Goal: Find contact information: Find contact information

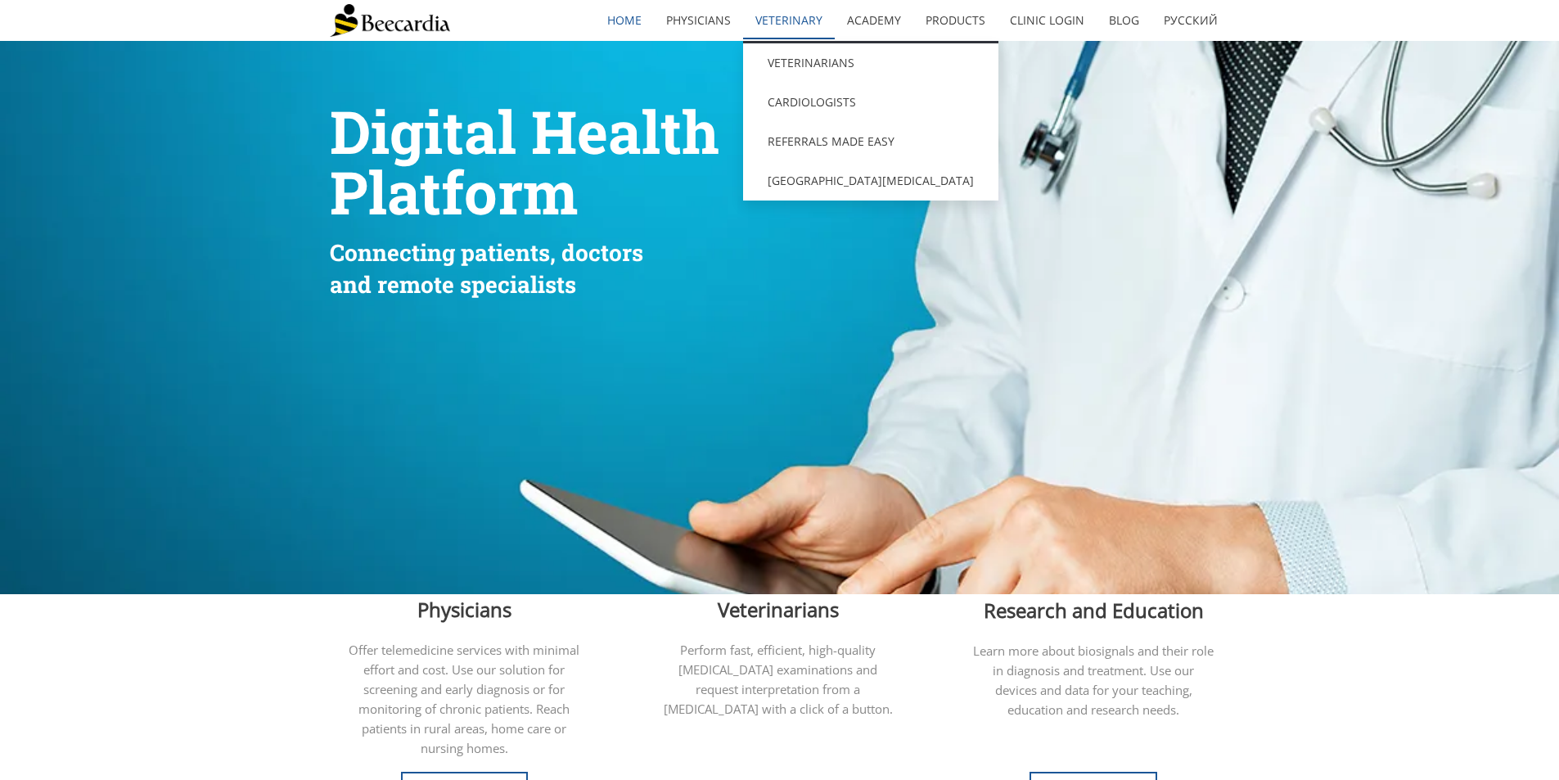
click at [782, 18] on link "Veterinary" at bounding box center [789, 21] width 92 height 38
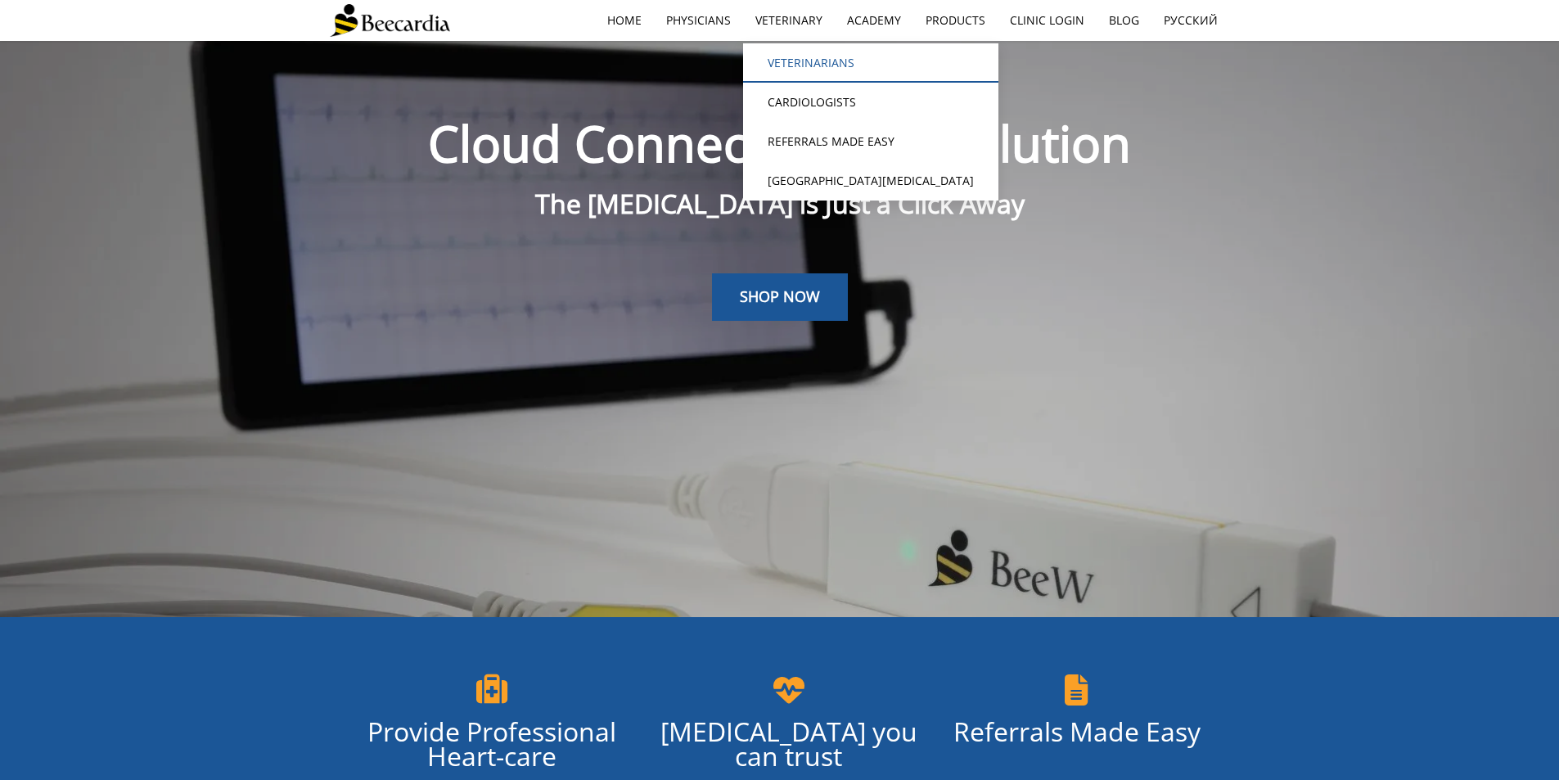
scroll to position [41, 0]
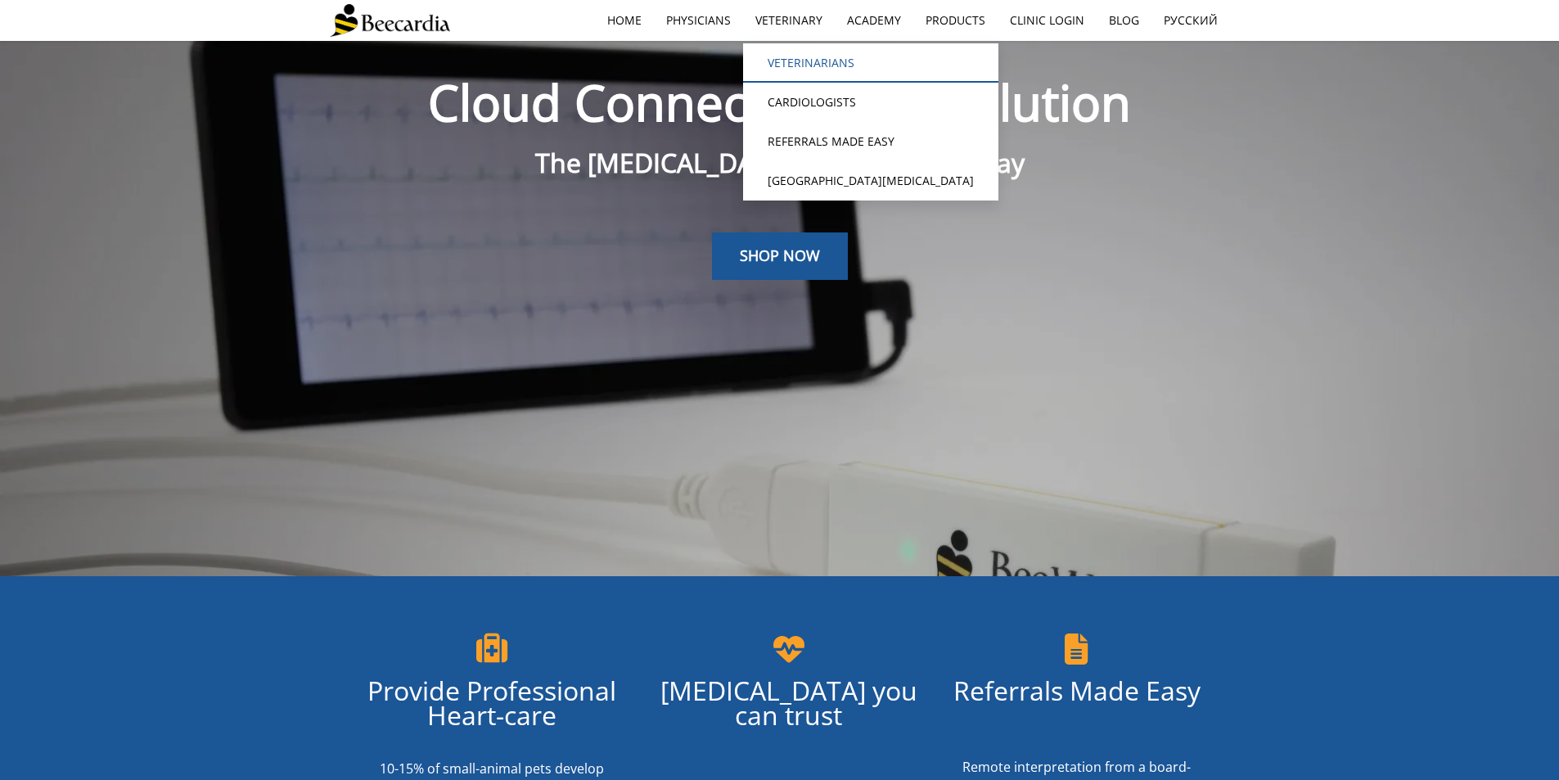
click at [799, 61] on link "Veterinarians" at bounding box center [870, 62] width 255 height 39
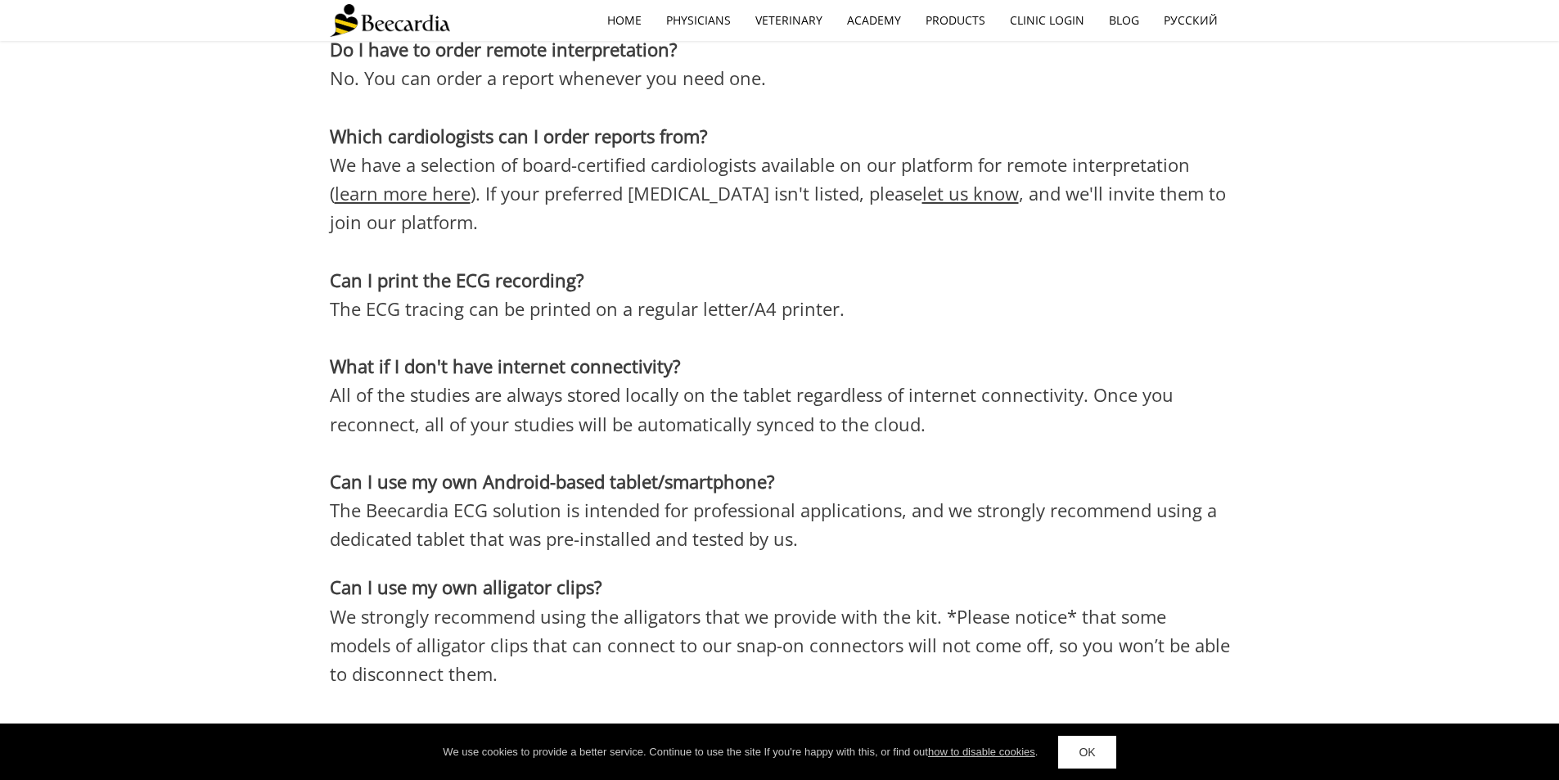
scroll to position [4928, 0]
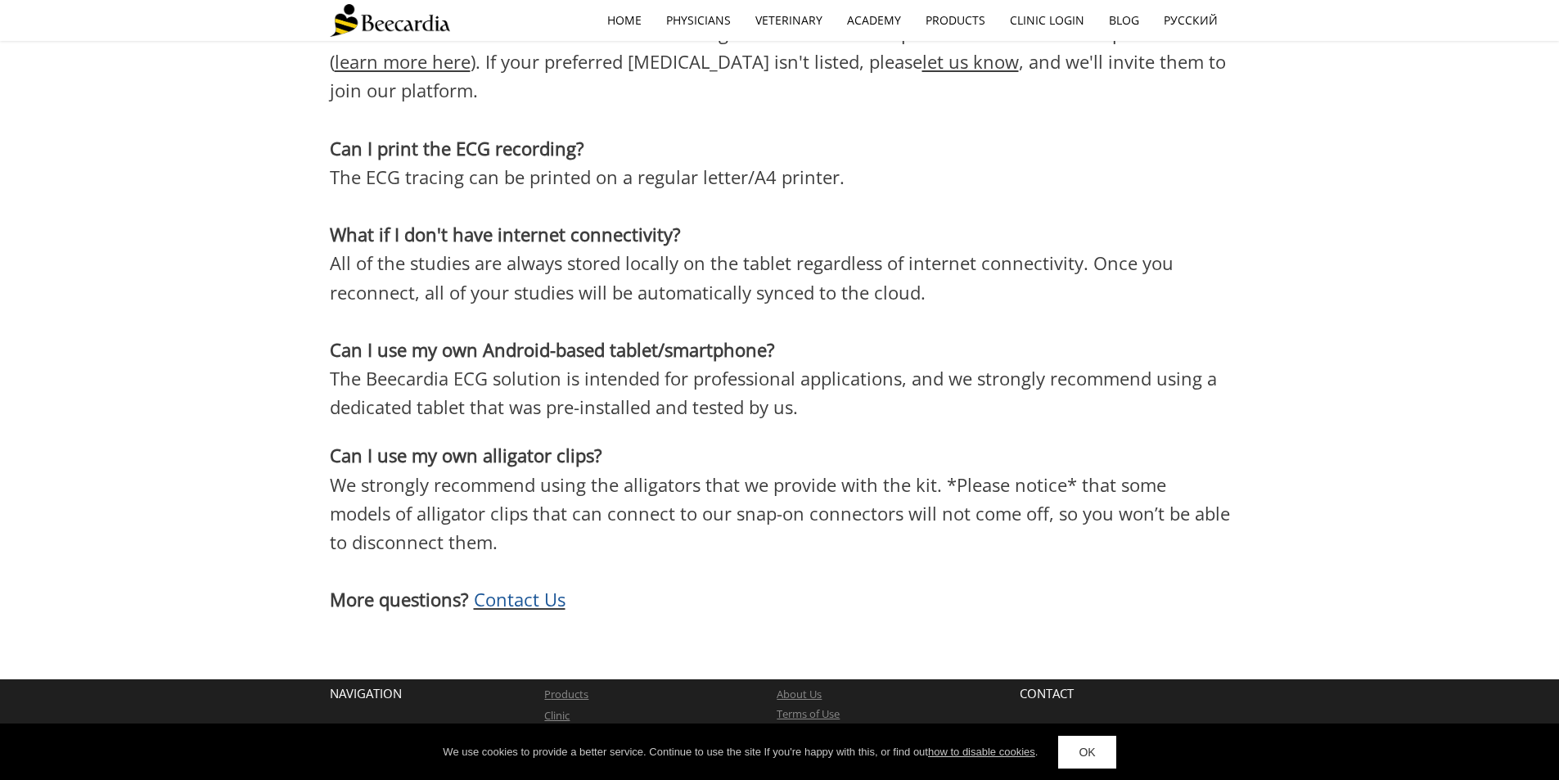
click at [508, 587] on span "Contact Us" at bounding box center [520, 599] width 92 height 25
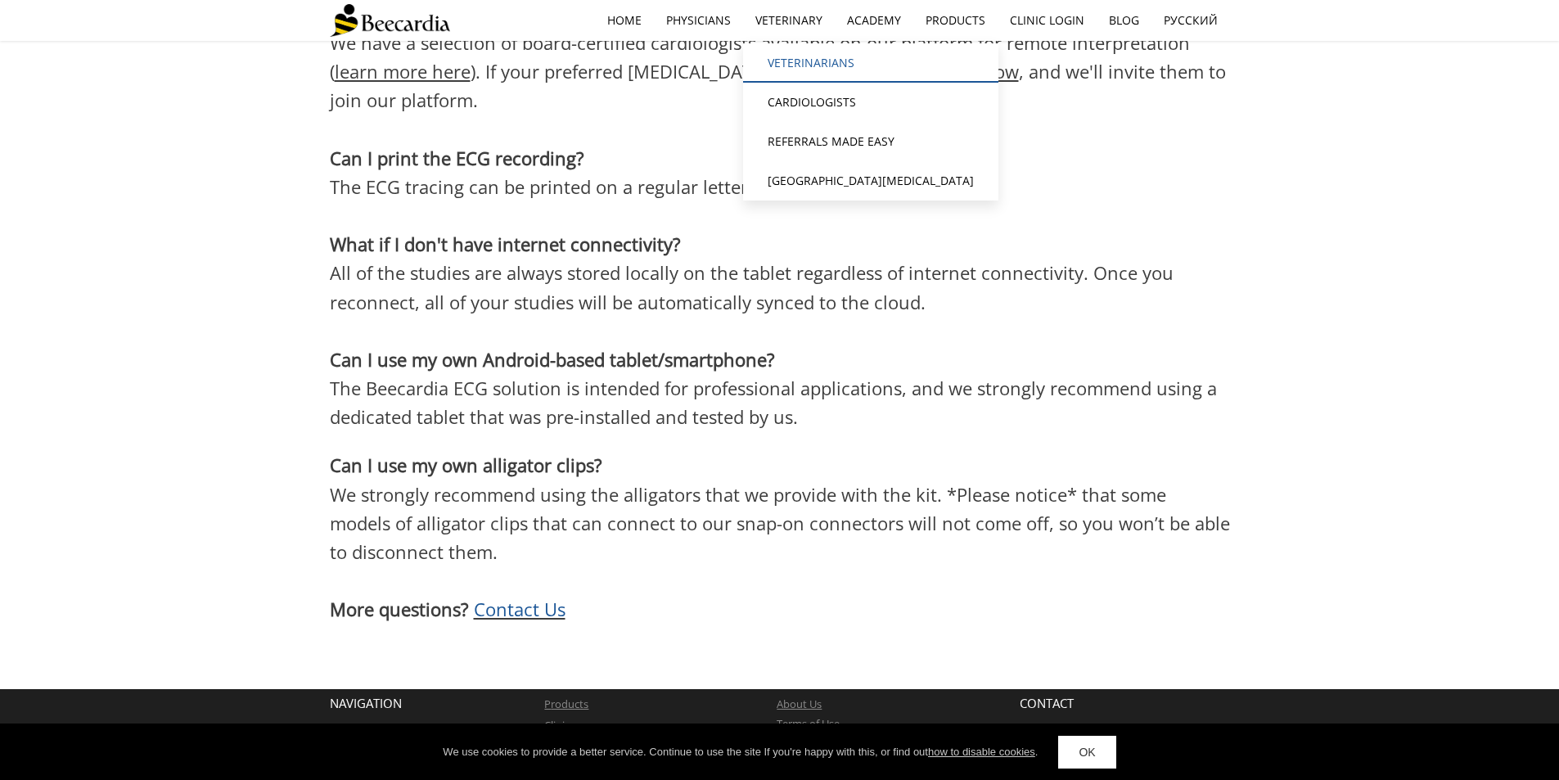
click at [804, 57] on link "Veterinarians" at bounding box center [870, 62] width 255 height 39
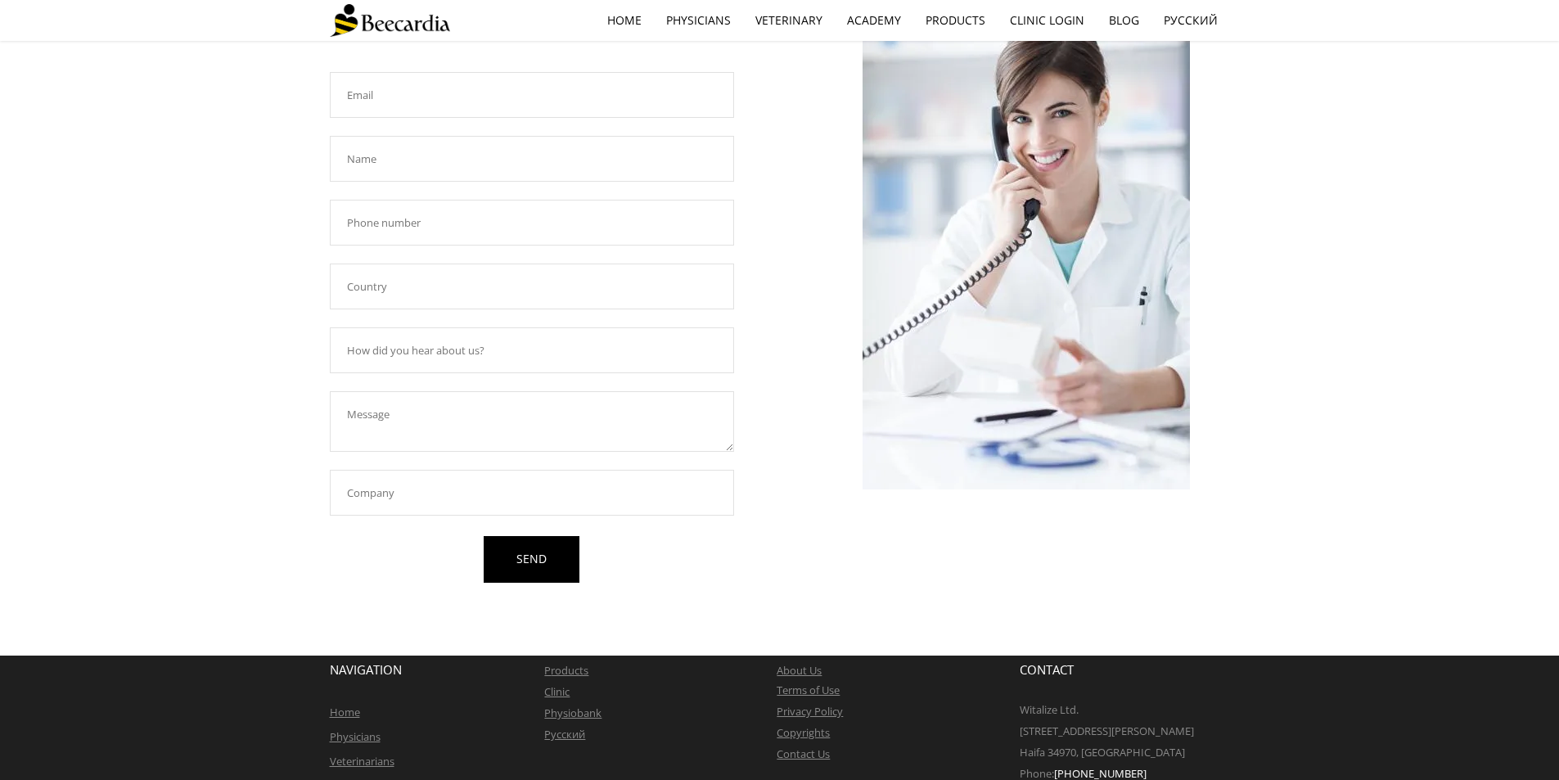
scroll to position [205, 0]
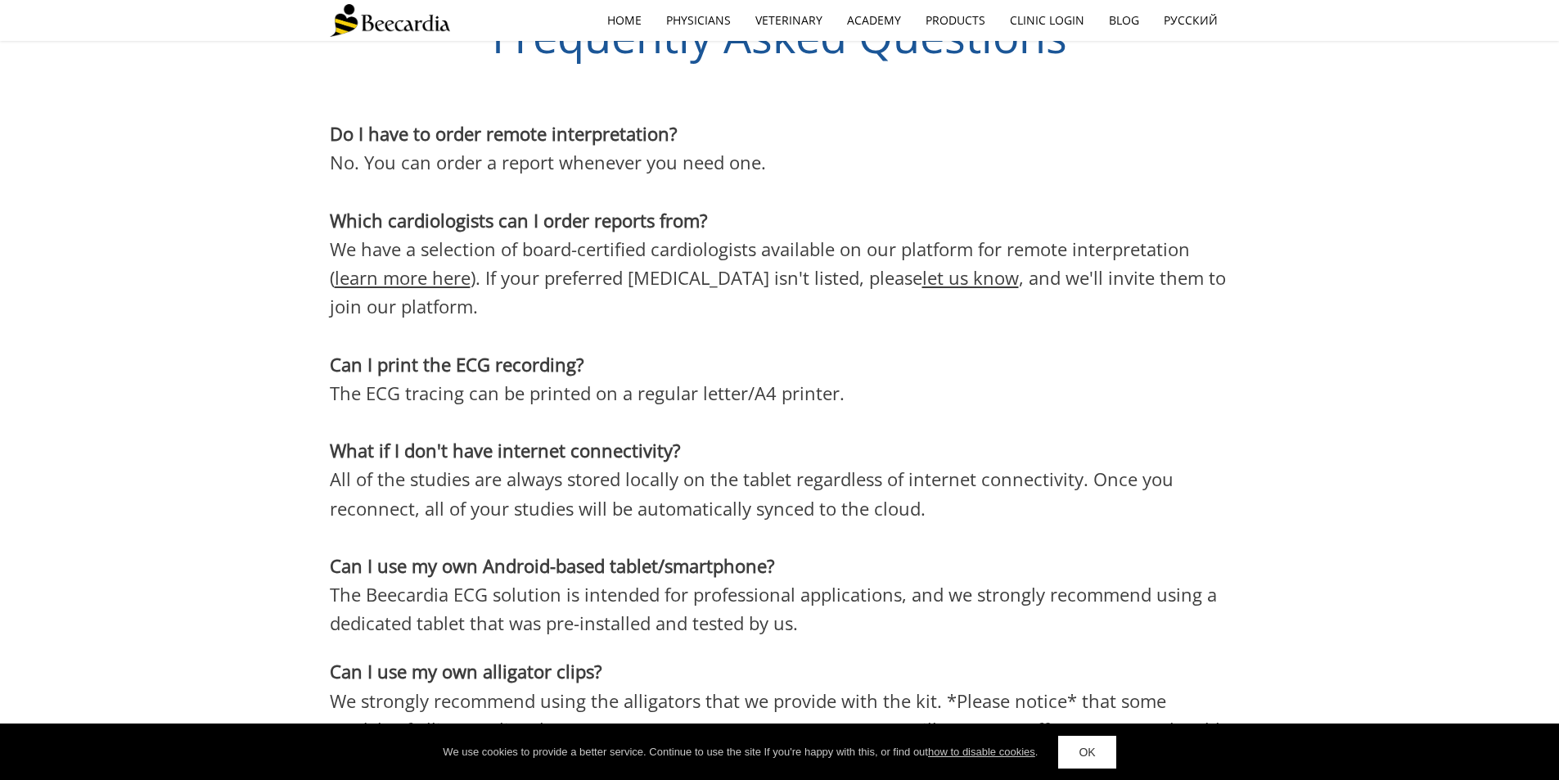
scroll to position [4928, 0]
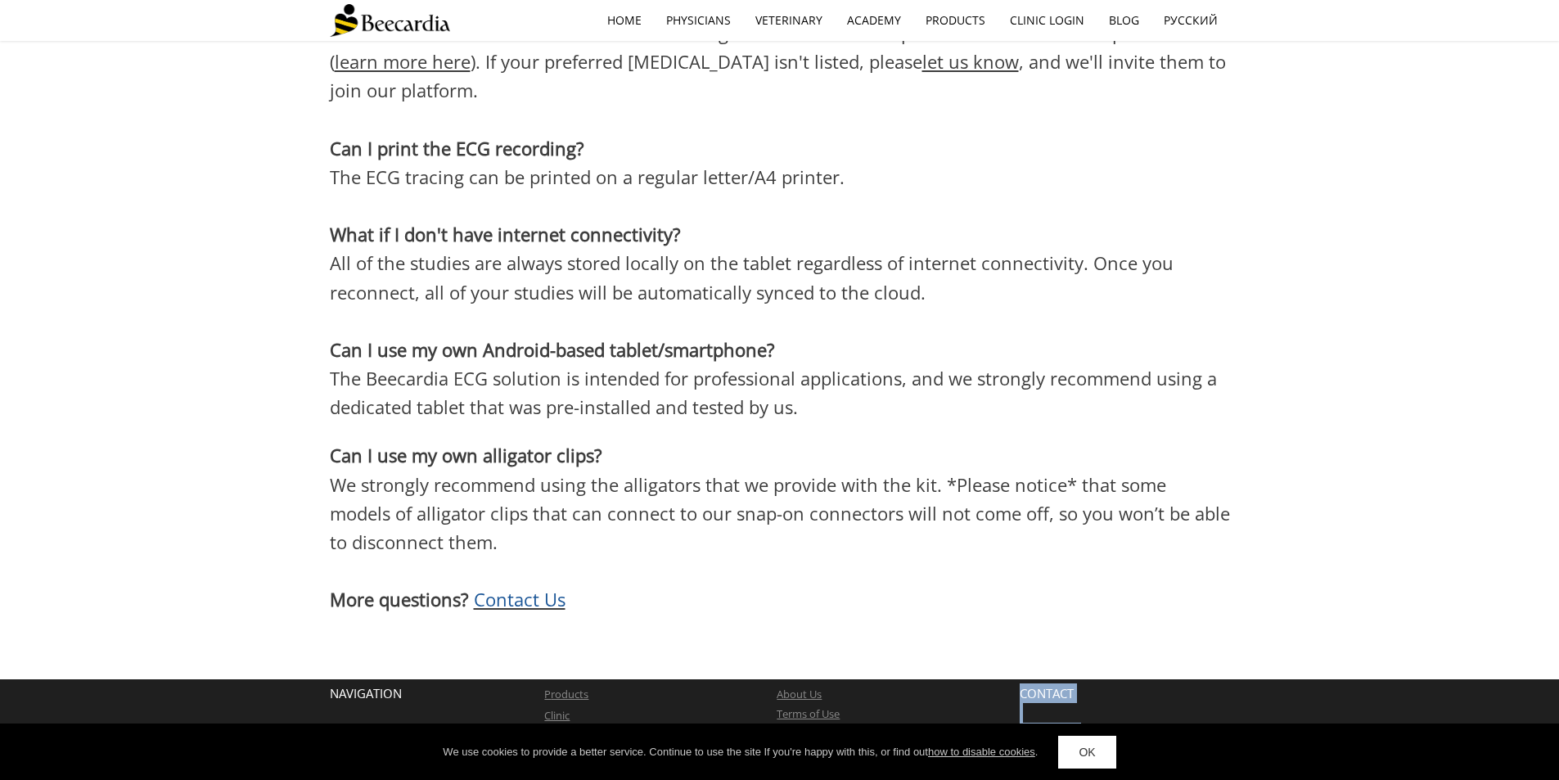
drag, startPoint x: 1145, startPoint y: 714, endPoint x: 1231, endPoint y: 672, distance: 95.9
click at [1231, 679] on div "NAVIGATION Home Physicians Veterinarians Academy P roducts Clinic Physiobank Ру…" at bounding box center [779, 756] width 1559 height 154
click at [963, 556] on p at bounding box center [780, 570] width 900 height 29
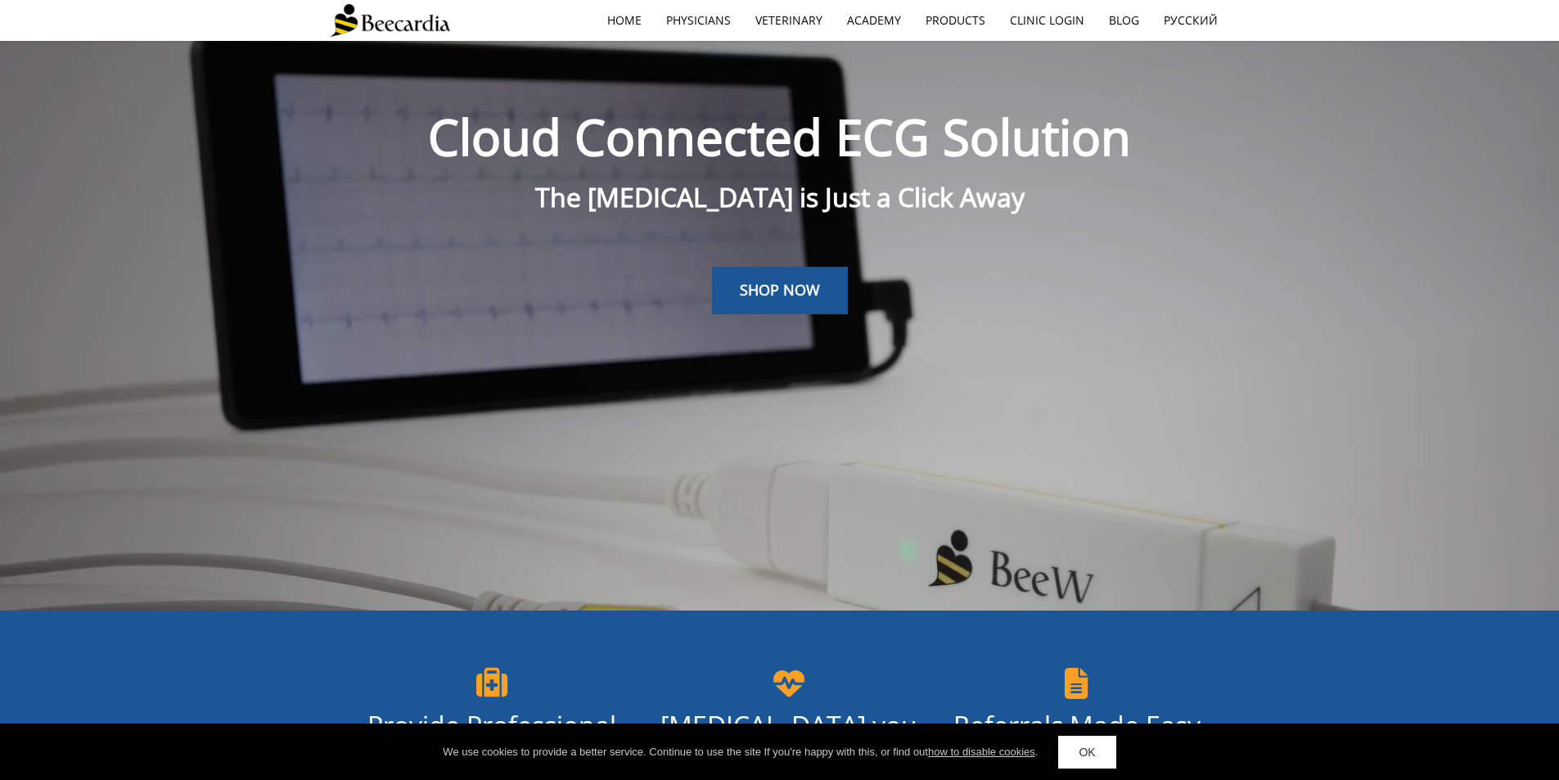
scroll to position [0, 0]
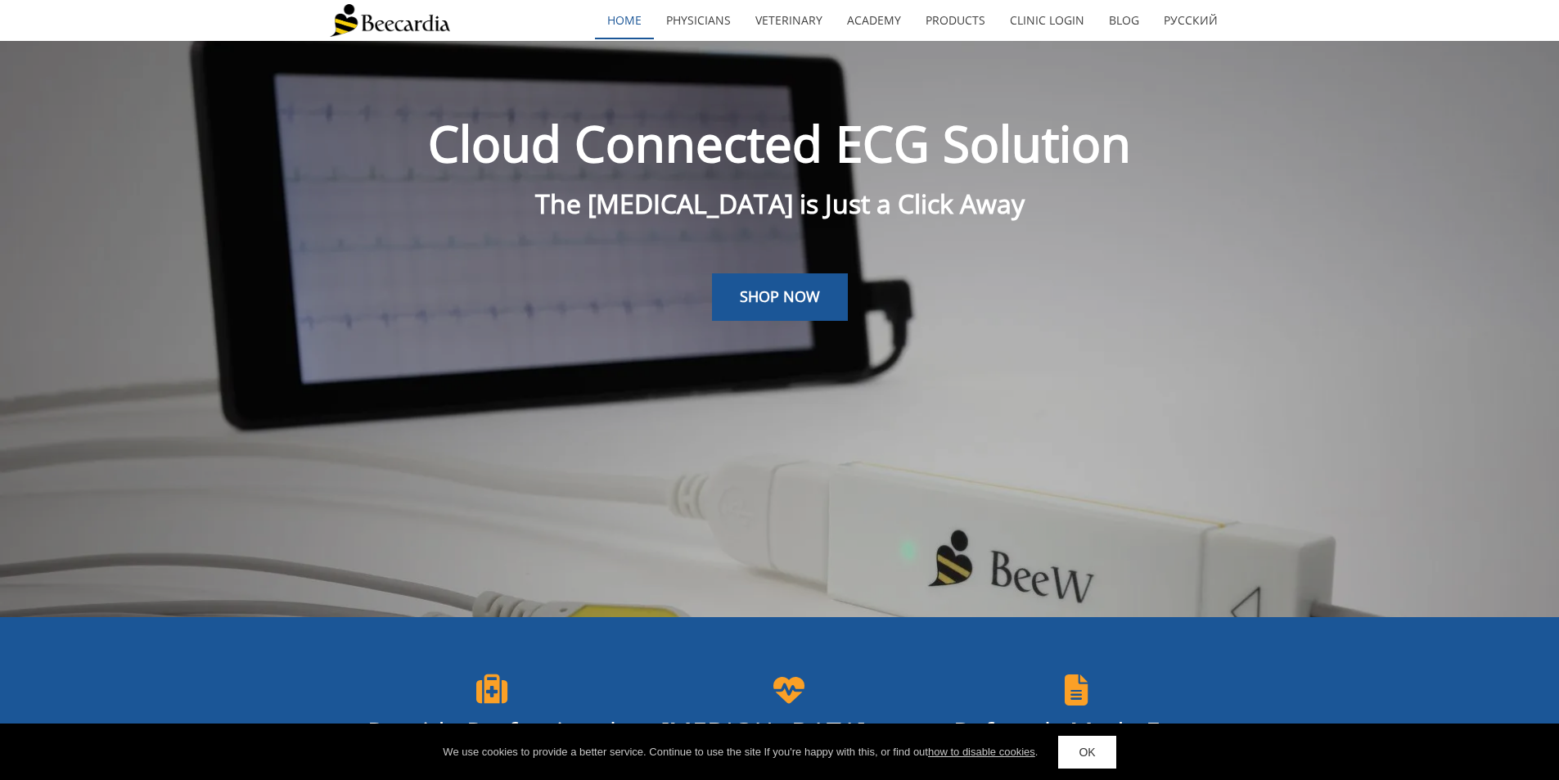
click at [619, 27] on link "home" at bounding box center [624, 21] width 59 height 38
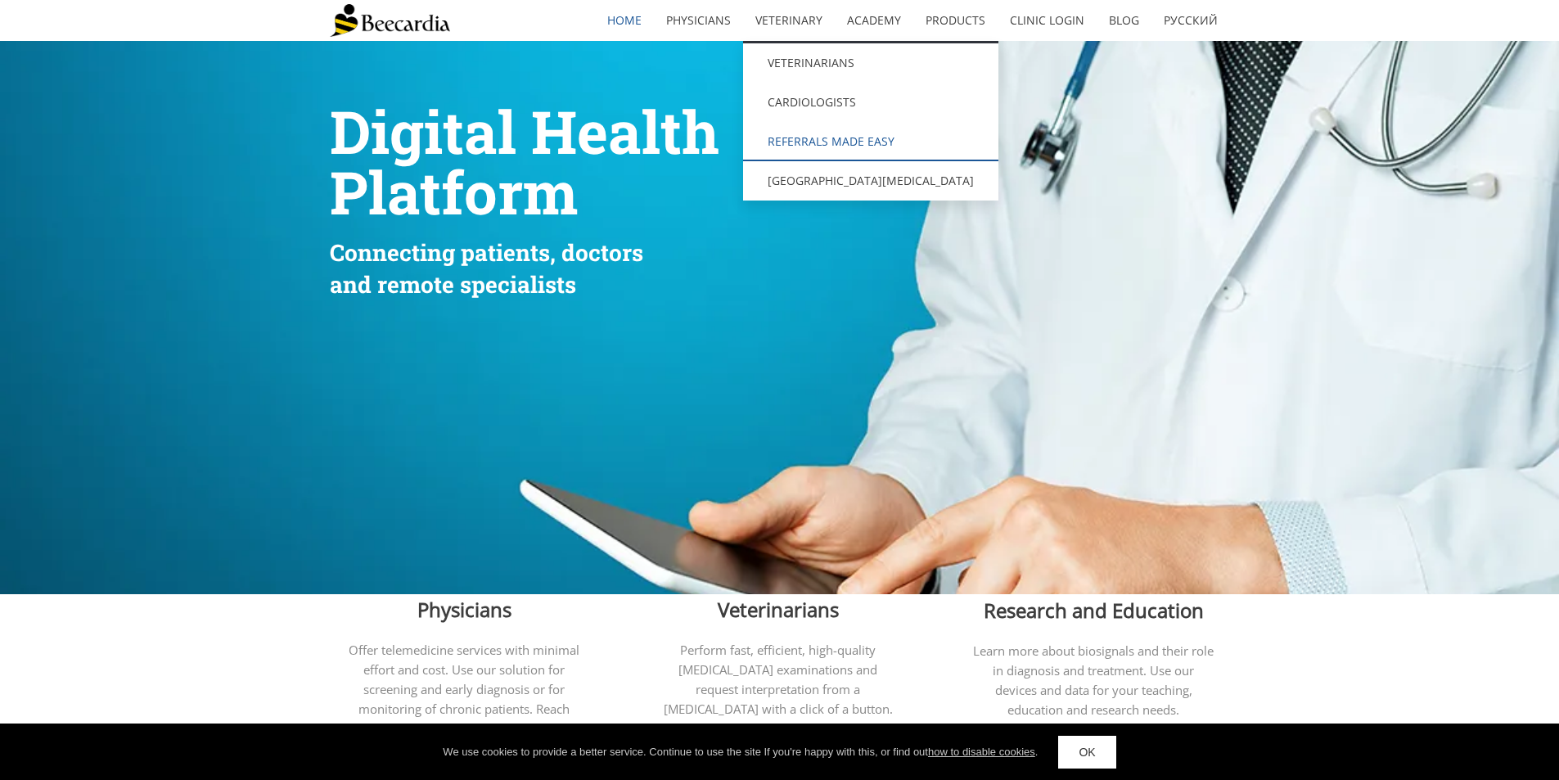
click at [856, 139] on link "Referrals Made Easy" at bounding box center [870, 141] width 255 height 39
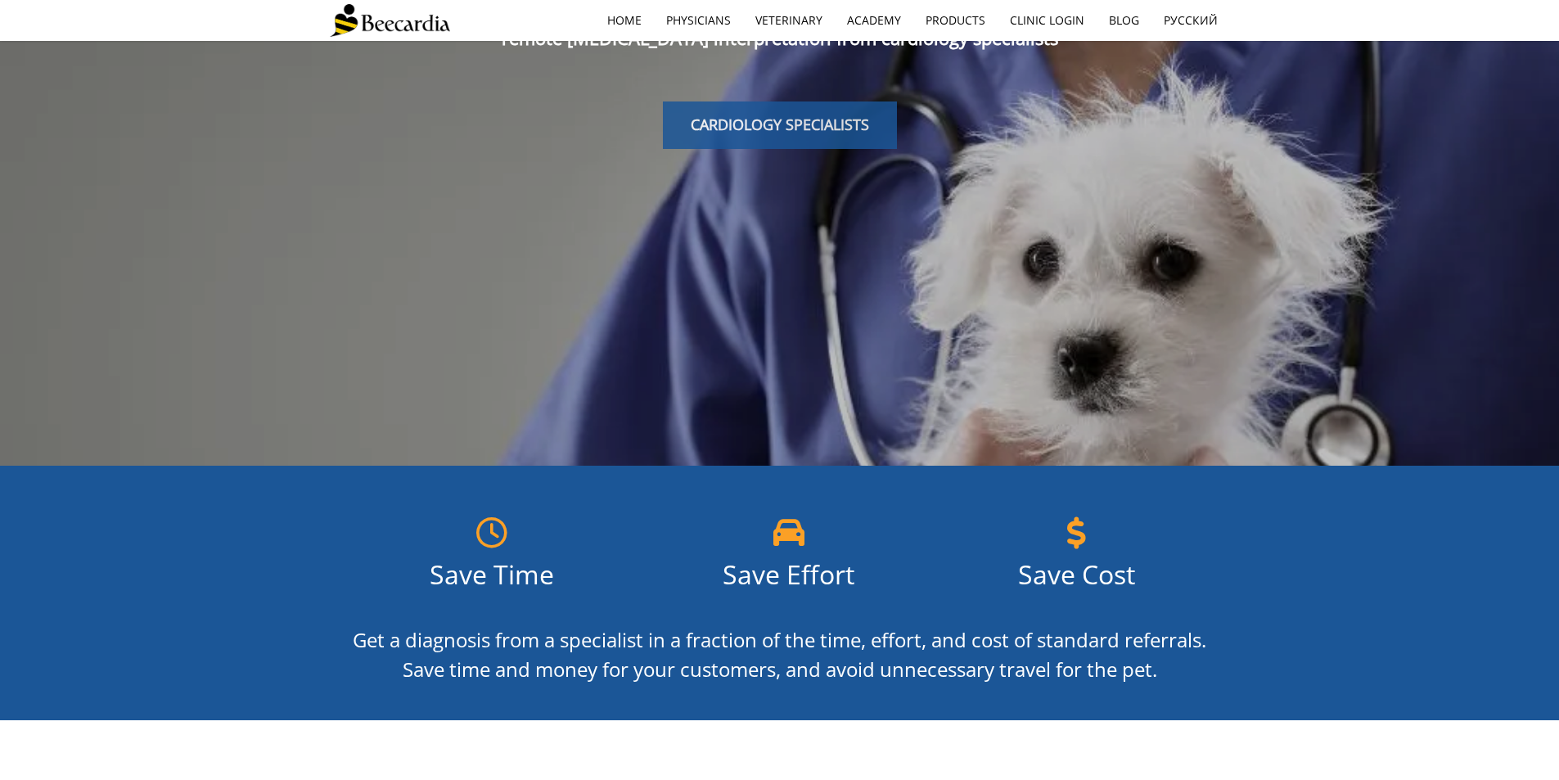
drag, startPoint x: 804, startPoint y: 72, endPoint x: 819, endPoint y: 128, distance: 57.6
click at [812, 106] on div "CARDIOLOGY SPECIALISTS" at bounding box center [780, 102] width 900 height 92
click at [821, 133] on span "CARDIOLOGY SPECIALISTS" at bounding box center [780, 125] width 178 height 20
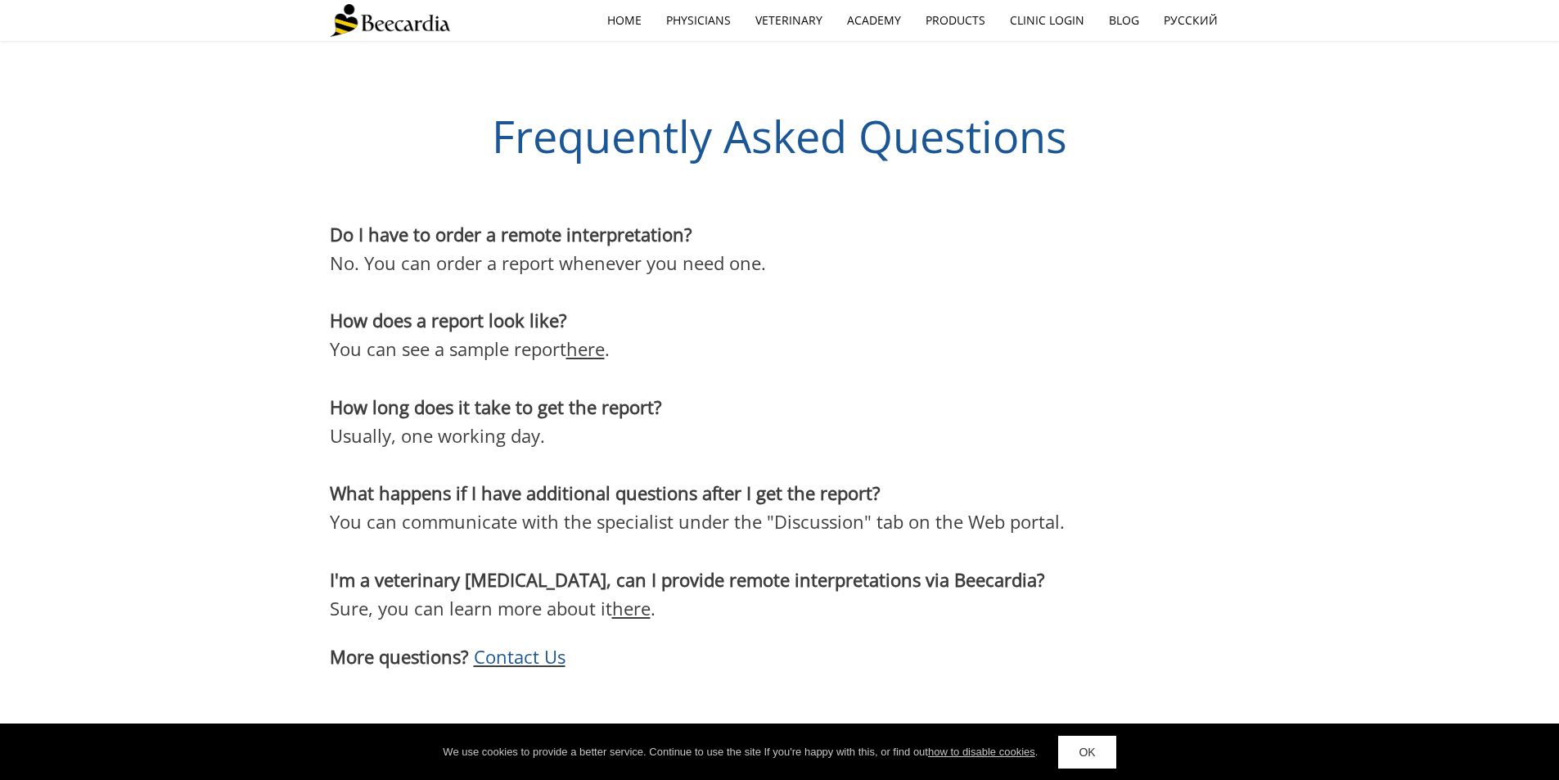
scroll to position [3019, 0]
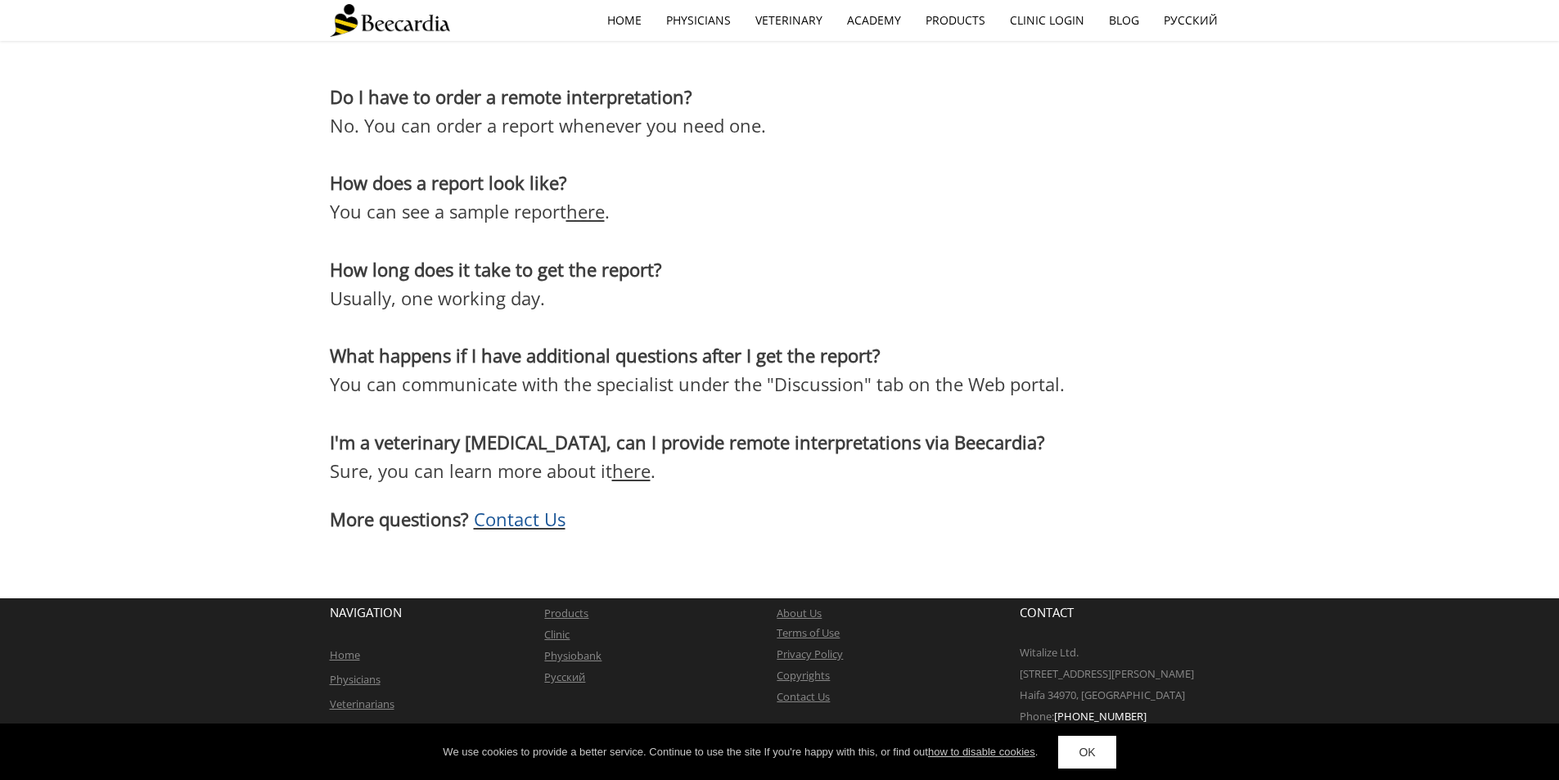
click at [555, 526] on span "Contact Us" at bounding box center [520, 518] width 92 height 25
click at [1109, 750] on link "OK" at bounding box center [1086, 752] width 57 height 33
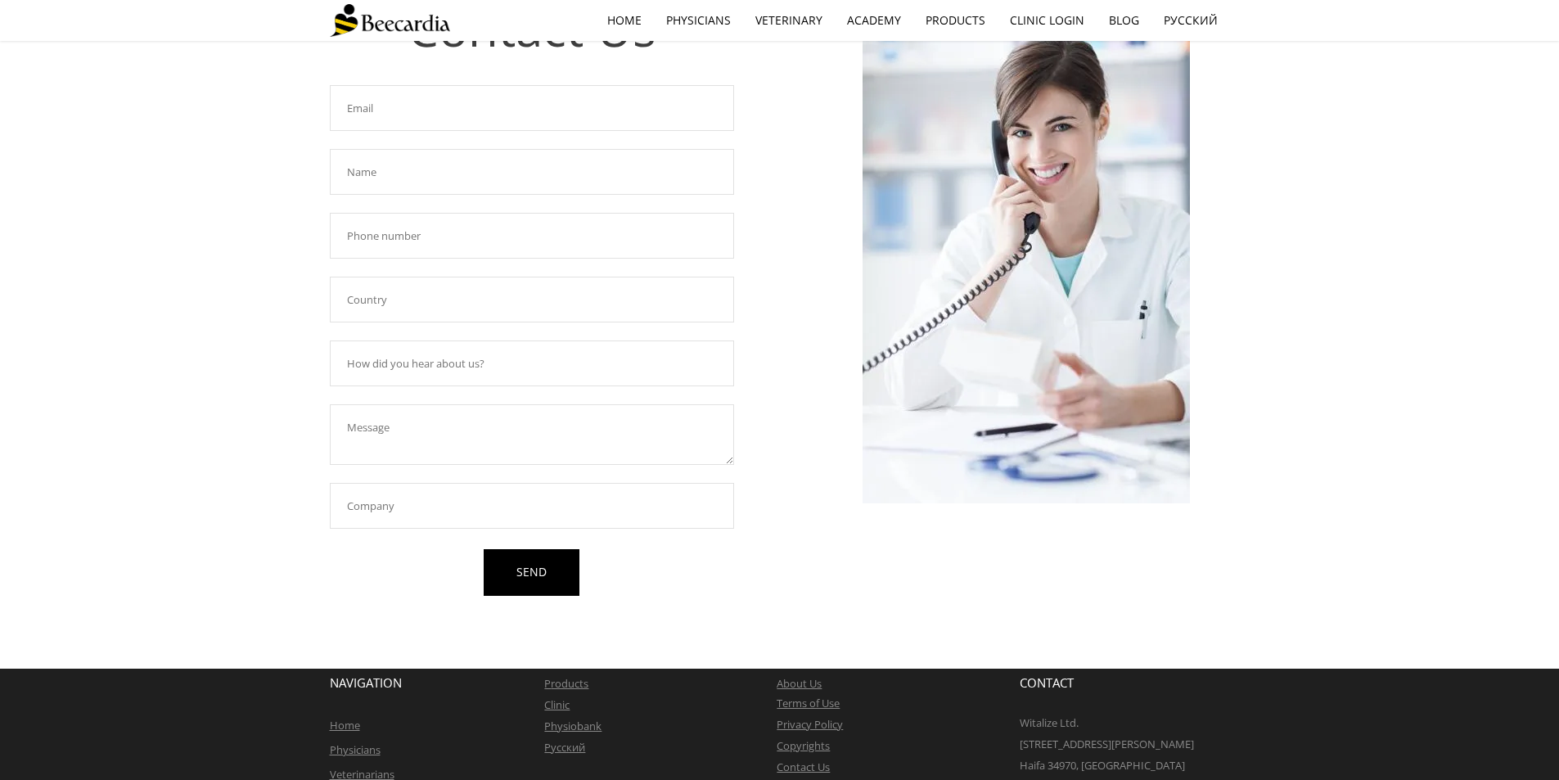
scroll to position [205, 0]
